Goal: Find specific page/section: Find specific page/section

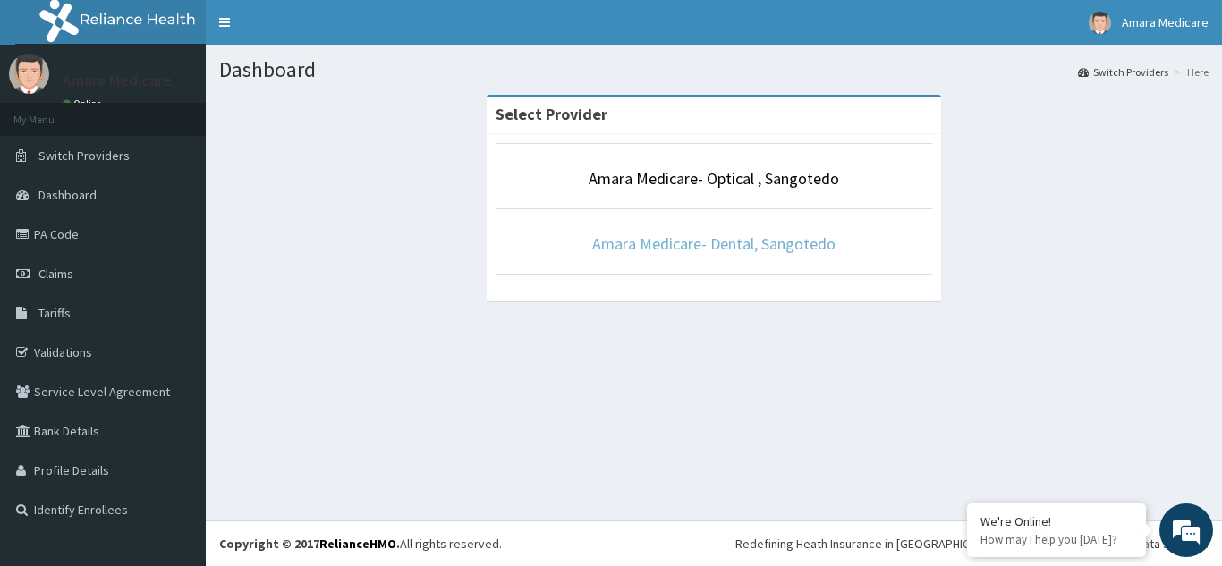
click at [699, 249] on link "Amara Medicare- Dental, Sangotedo" at bounding box center [713, 244] width 243 height 21
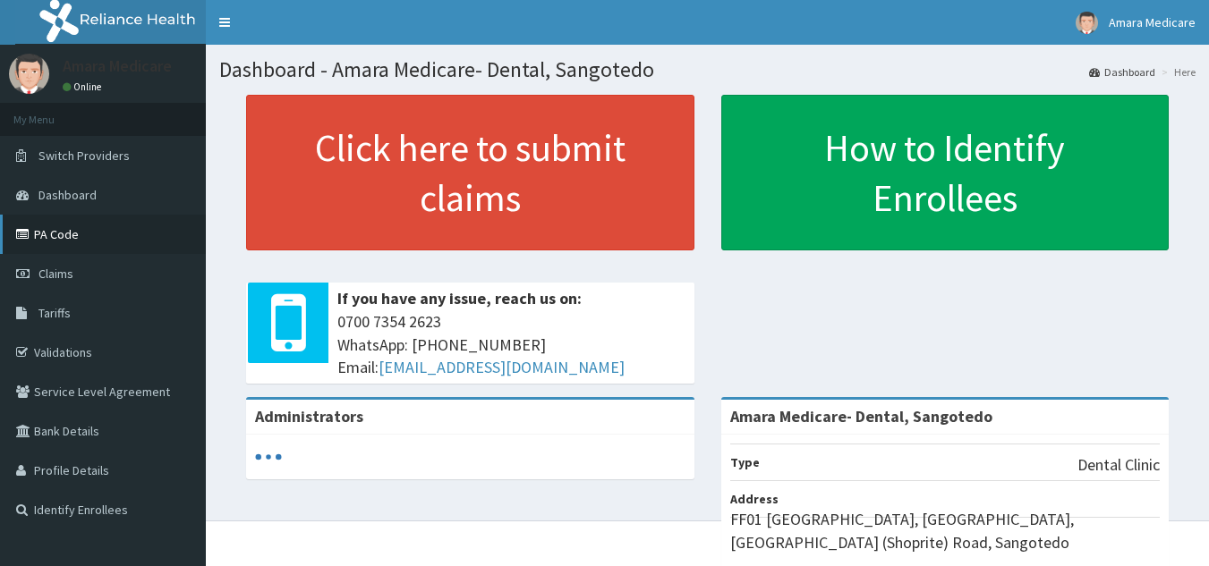
click at [41, 238] on link "PA Code" at bounding box center [103, 234] width 206 height 39
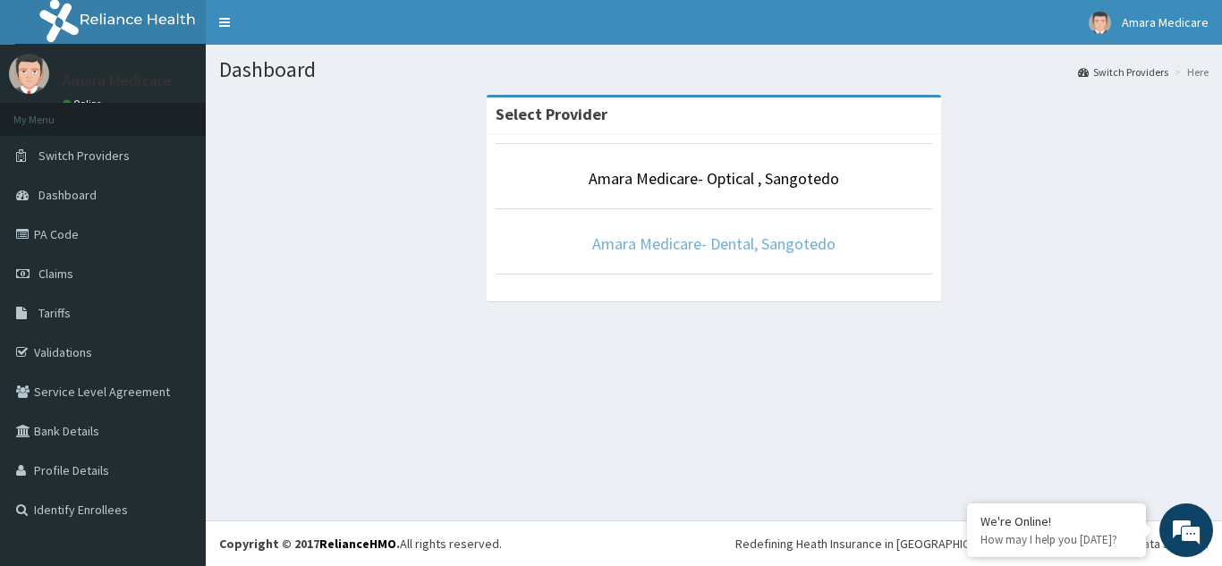
click at [648, 234] on link "Amara Medicare- Dental, Sangotedo" at bounding box center [713, 244] width 243 height 21
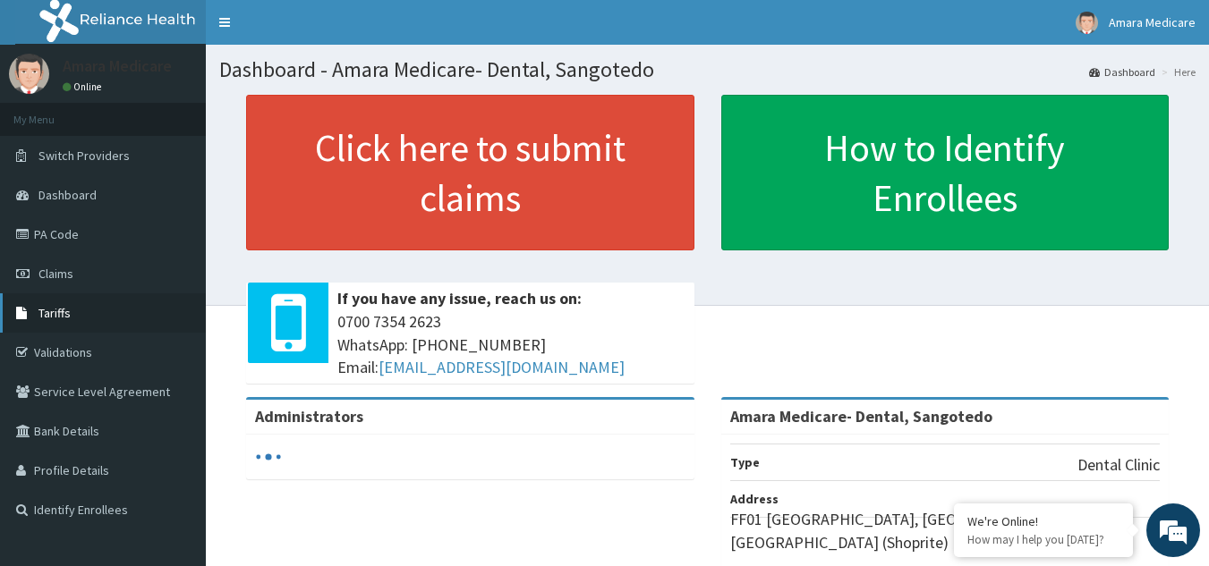
click at [47, 316] on span "Tariffs" at bounding box center [54, 313] width 32 height 16
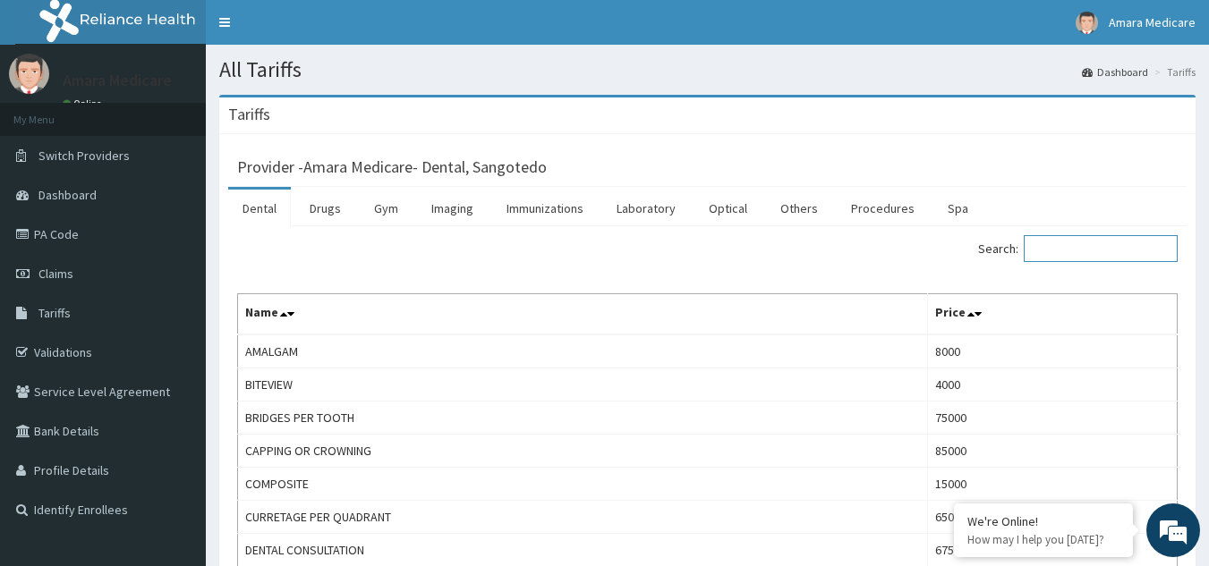
click at [1062, 260] on input "Search:" at bounding box center [1101, 248] width 154 height 27
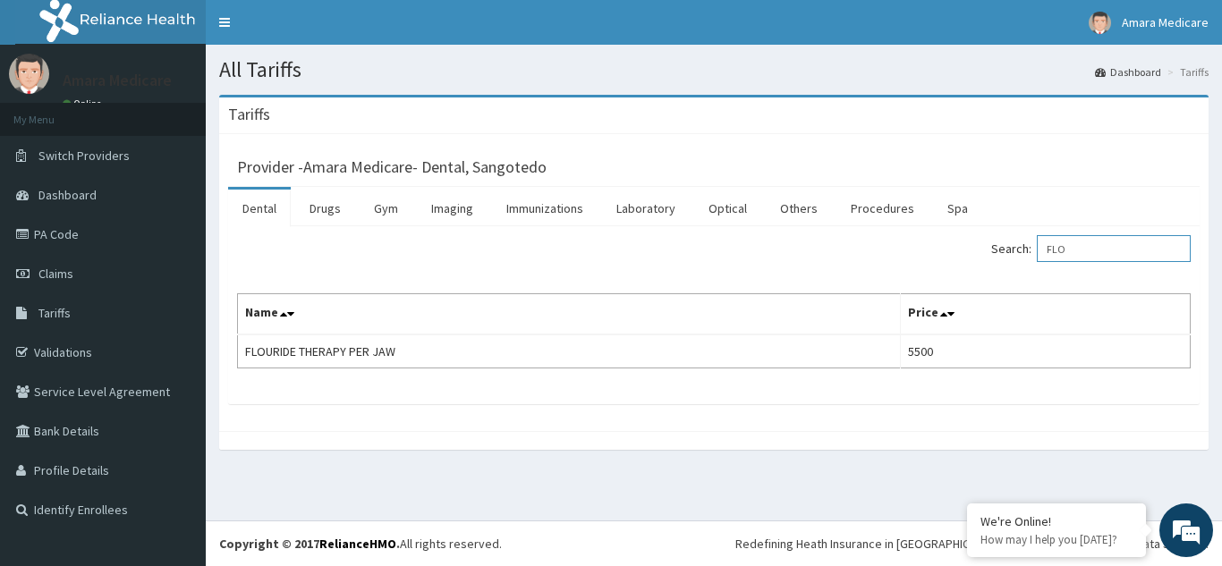
type input "FLO"
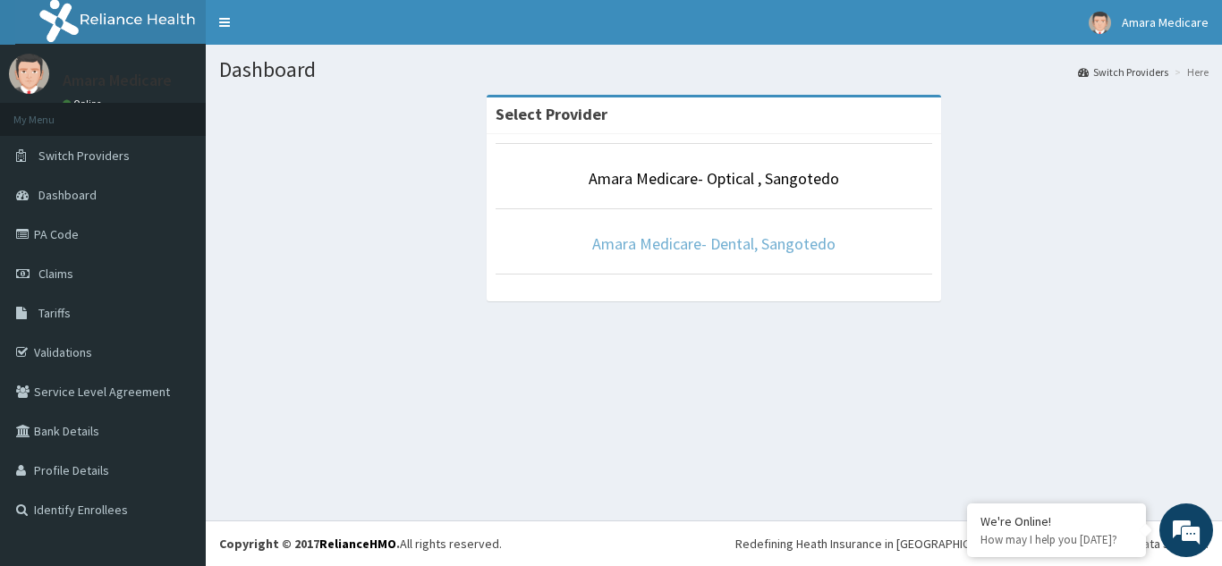
click at [731, 238] on link "Amara Medicare- Dental, Sangotedo" at bounding box center [713, 244] width 243 height 21
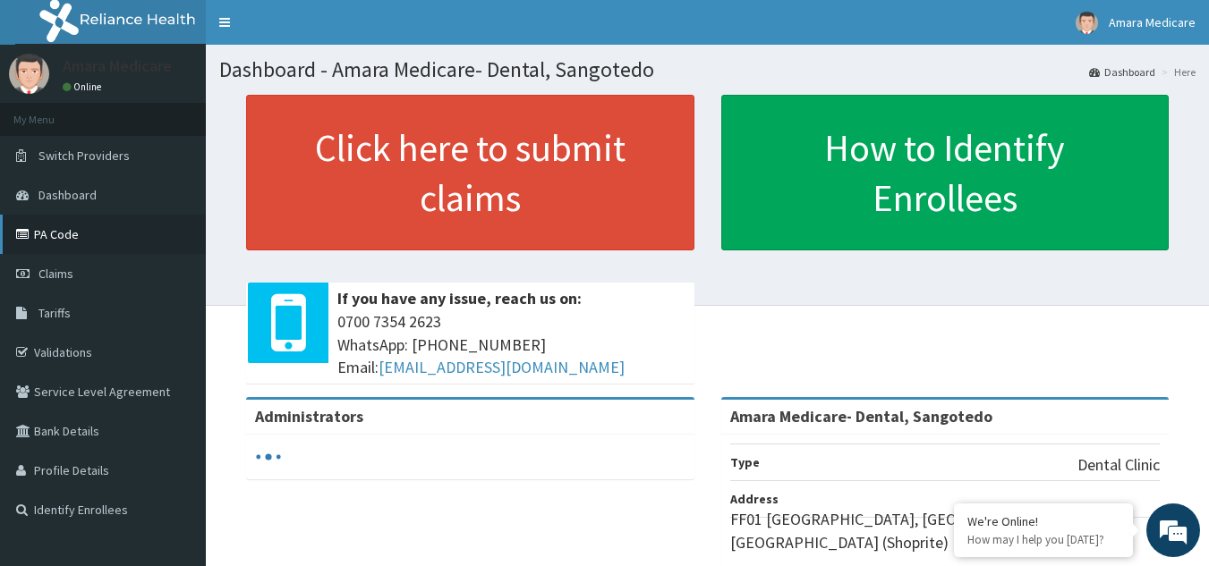
click at [61, 239] on link "PA Code" at bounding box center [103, 234] width 206 height 39
